Goal: Task Accomplishment & Management: Use online tool/utility

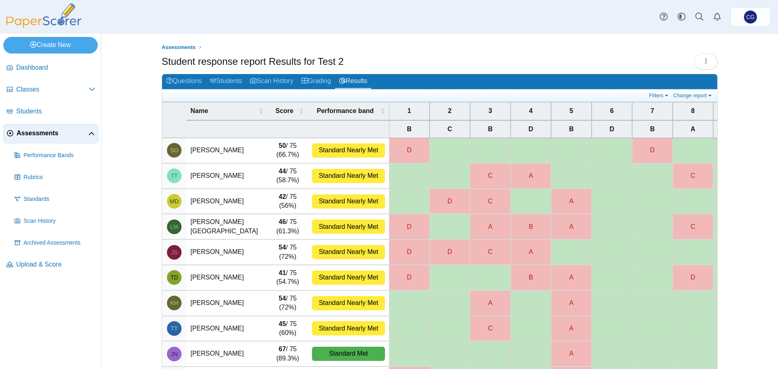
select select "**"
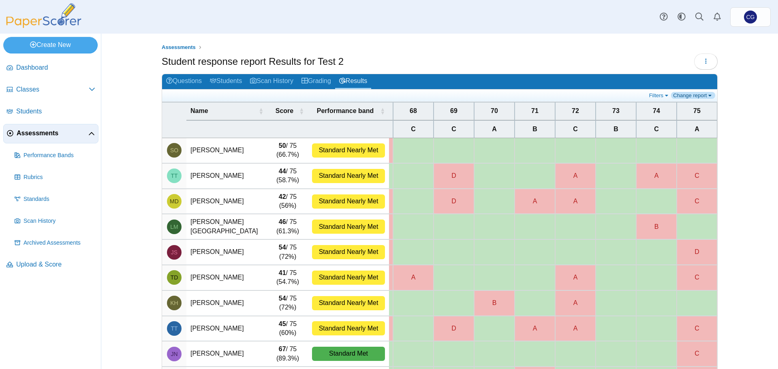
click at [701, 94] on link "Change report" at bounding box center [693, 95] width 44 height 7
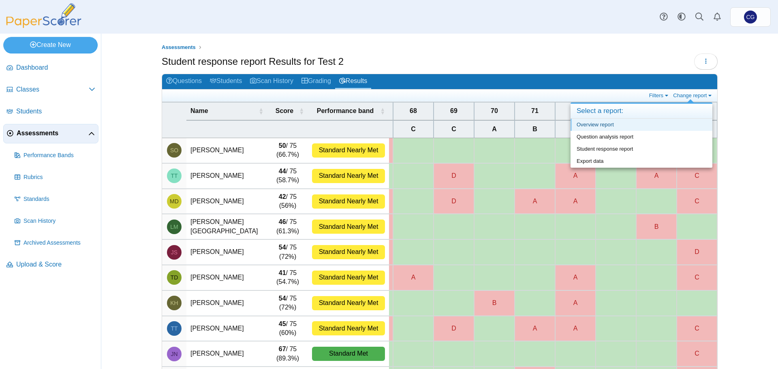
click at [600, 121] on link "Overview report" at bounding box center [641, 125] width 142 height 12
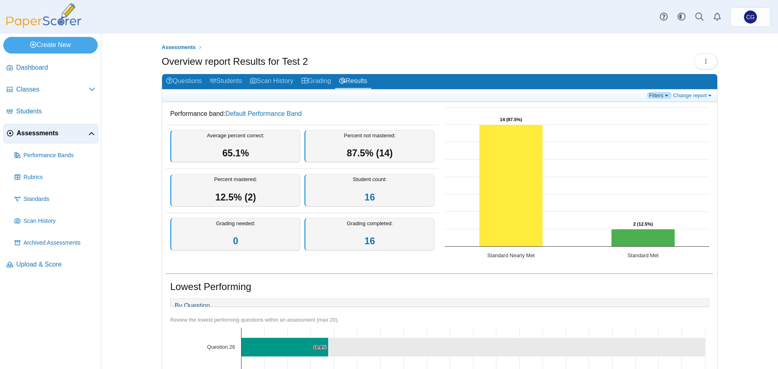
click at [664, 93] on link "Filters" at bounding box center [659, 95] width 25 height 7
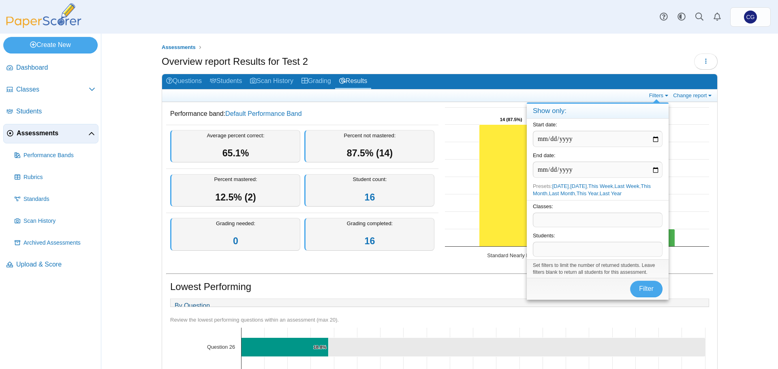
click at [748, 123] on div "Assessments Overview report Results for Test 2 Loading…" at bounding box center [439, 201] width 677 height 335
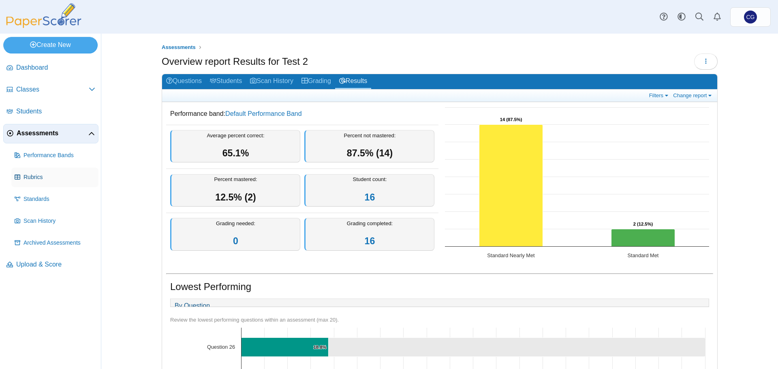
click at [34, 176] on span "Rubrics" at bounding box center [59, 177] width 72 height 8
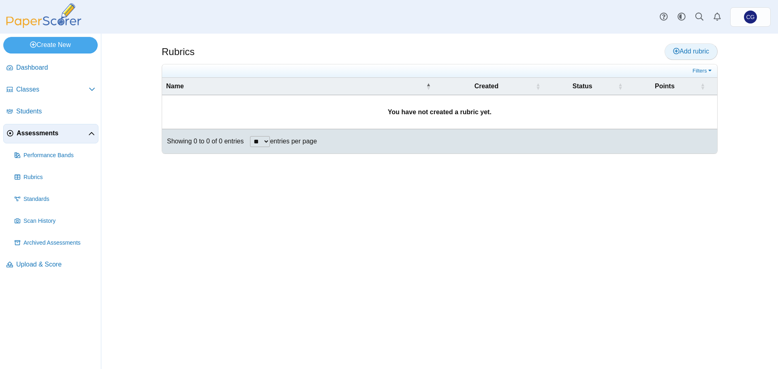
click at [684, 53] on span "Add rubric" at bounding box center [691, 51] width 36 height 7
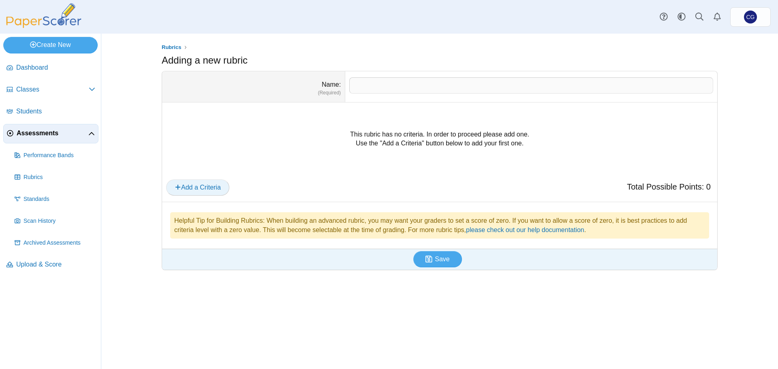
click at [208, 186] on span "Add a Criteria" at bounding box center [198, 187] width 46 height 7
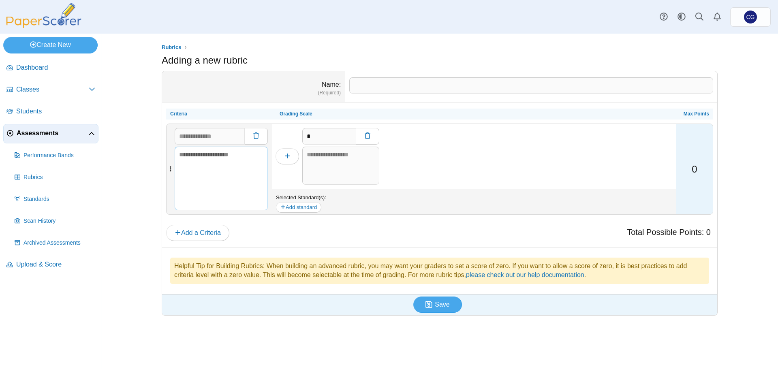
click at [229, 171] on textarea at bounding box center [221, 179] width 93 height 64
click at [217, 137] on input "text" at bounding box center [210, 136] width 70 height 16
click at [331, 169] on textarea at bounding box center [340, 166] width 77 height 38
click at [315, 209] on button "Add standard" at bounding box center [298, 207] width 45 height 11
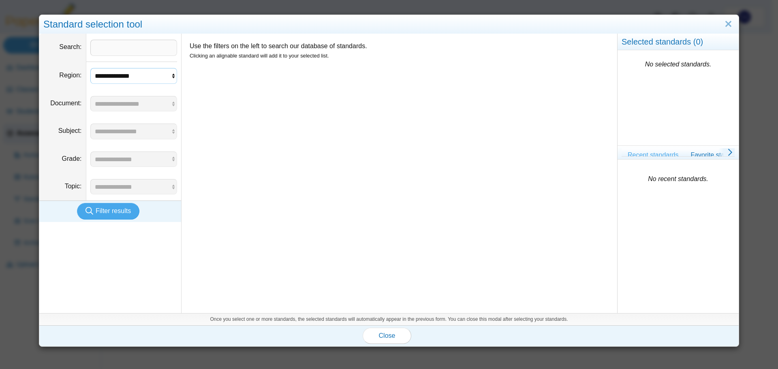
click at [138, 79] on select "**********" at bounding box center [133, 75] width 87 height 15
click at [253, 115] on div "Use the filters on the left to search our database of standards. Clicking an al…" at bounding box center [399, 174] width 436 height 280
click at [724, 25] on link "Close" at bounding box center [728, 24] width 13 height 14
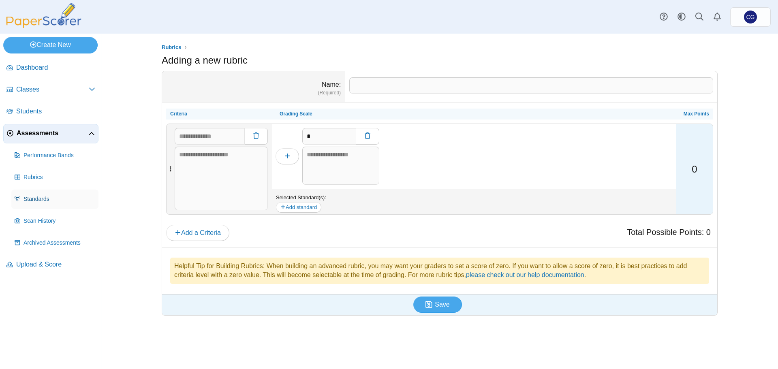
click at [39, 201] on span "Standards" at bounding box center [59, 199] width 72 height 8
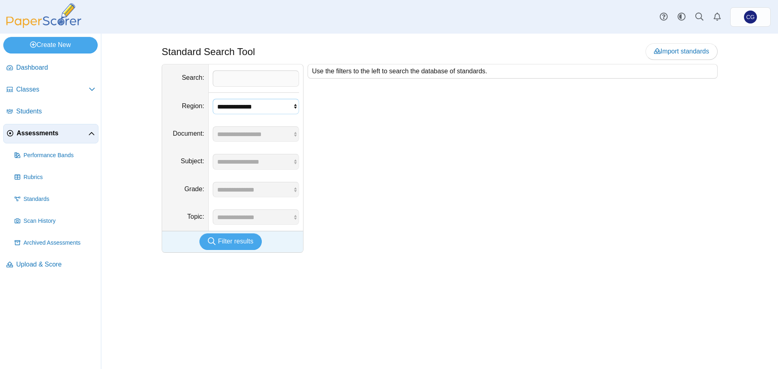
click at [276, 108] on select "**********" at bounding box center [256, 106] width 86 height 15
click at [371, 125] on div "Use the filters to the left to search the database of standards." at bounding box center [510, 158] width 414 height 189
click at [43, 132] on span "Assessments" at bounding box center [53, 133] width 72 height 9
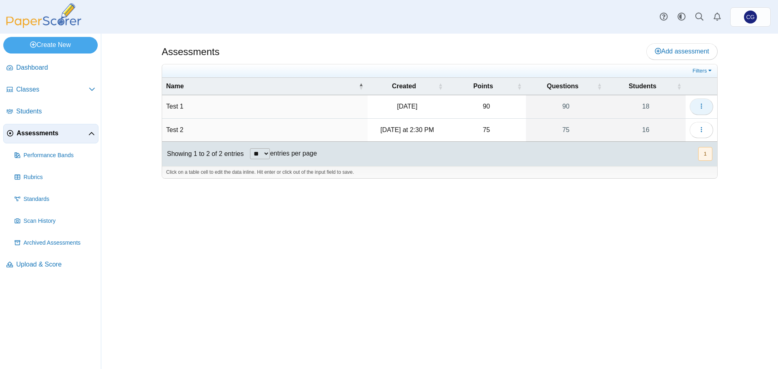
click at [698, 105] on icon "button" at bounding box center [701, 106] width 6 height 6
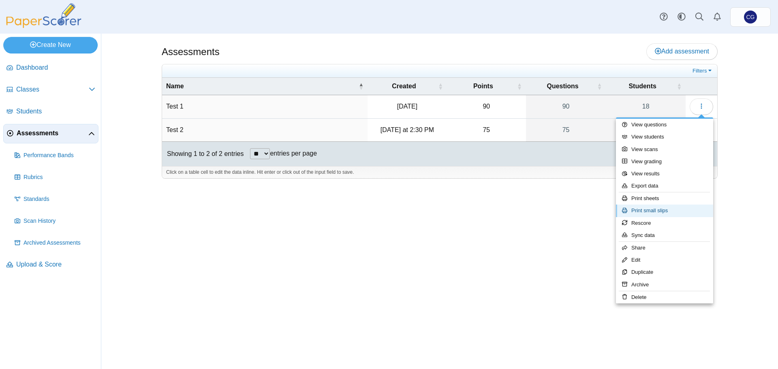
click at [655, 209] on link "Print small slips" at bounding box center [664, 211] width 97 height 12
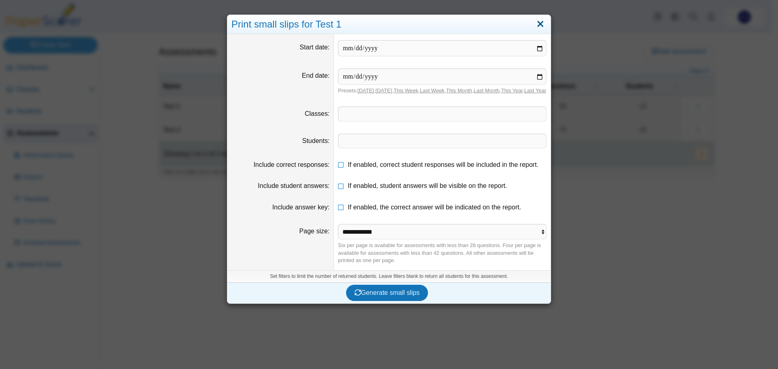
click at [538, 25] on link "Close" at bounding box center [540, 24] width 13 height 14
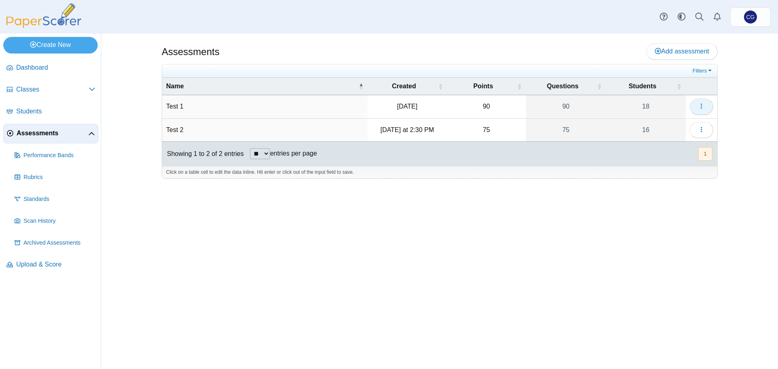
click at [701, 107] on icon "button" at bounding box center [701, 106] width 6 height 6
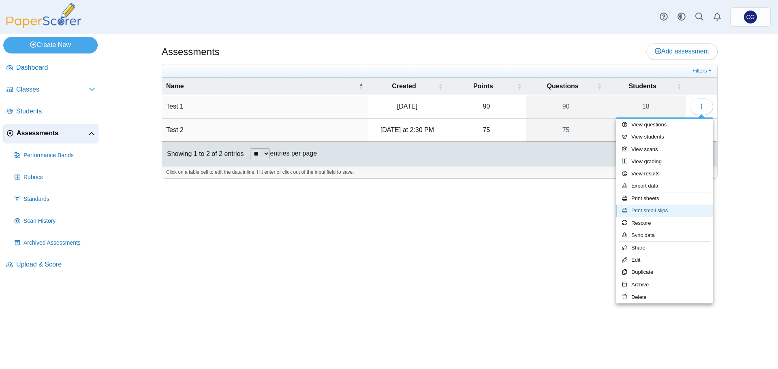
click at [661, 212] on link "Print small slips" at bounding box center [664, 211] width 97 height 12
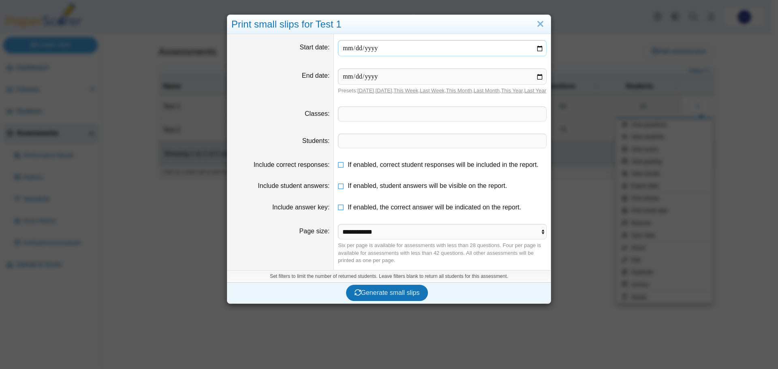
click at [441, 48] on input "date" at bounding box center [442, 48] width 209 height 16
click at [536, 49] on input "date" at bounding box center [442, 48] width 209 height 16
type input "**********"
click at [542, 77] on input "date" at bounding box center [442, 76] width 209 height 16
click at [536, 76] on input "date" at bounding box center [442, 76] width 209 height 16
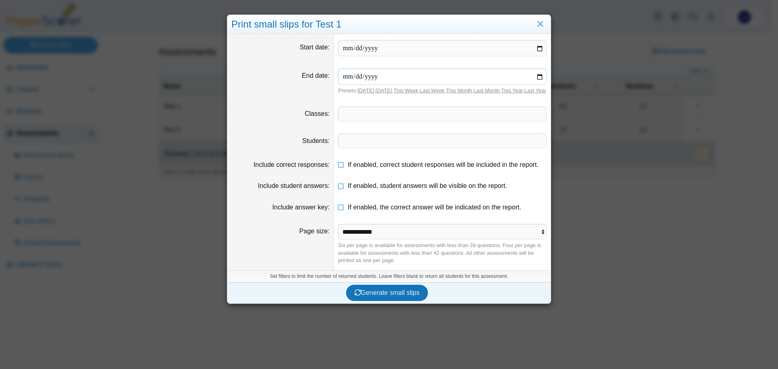
type input "**********"
click at [375, 121] on span at bounding box center [442, 114] width 208 height 14
click at [379, 296] on span "Generate small slips" at bounding box center [387, 292] width 65 height 7
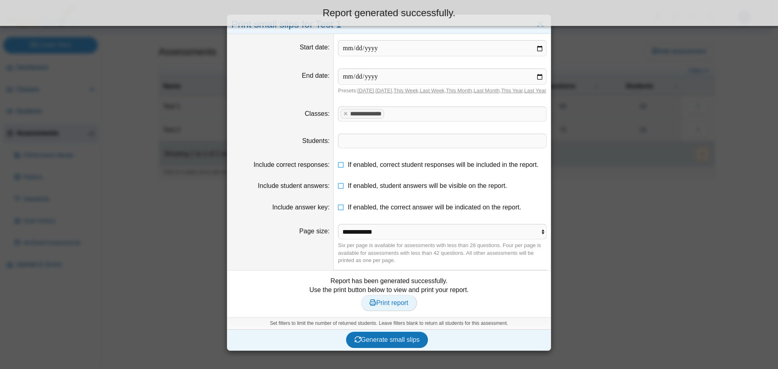
click at [396, 306] on span "Print report" at bounding box center [388, 302] width 38 height 7
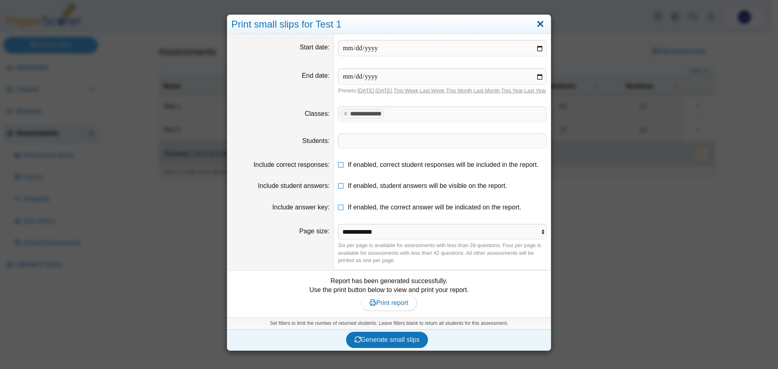
click at [541, 23] on link "Close" at bounding box center [540, 24] width 13 height 14
